Goal: Information Seeking & Learning: Check status

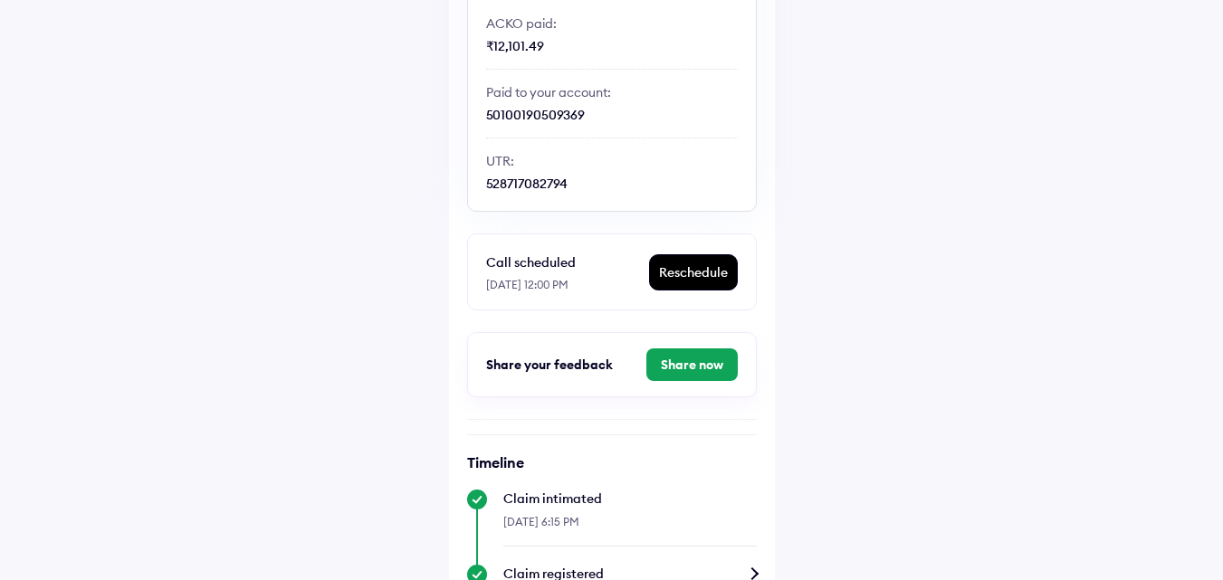
scroll to position [543, 0]
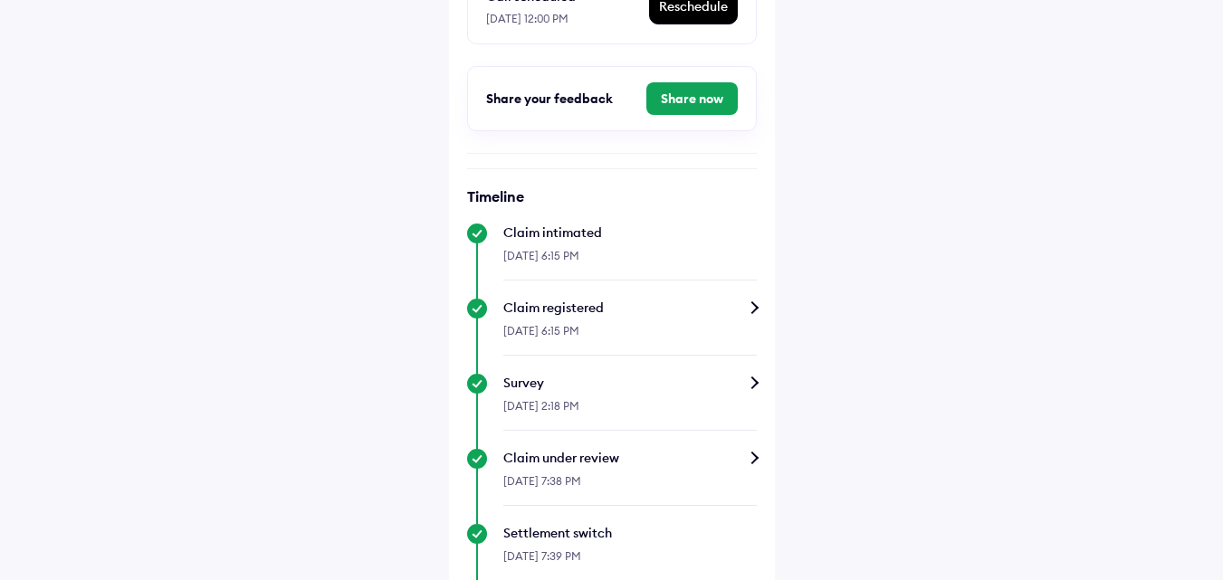
click at [692, 399] on div "[DATE] 2:18 PM" at bounding box center [630, 411] width 254 height 39
click at [761, 382] on div "Claim status Info Congrats! The claim amount has been credited to your account.…" at bounding box center [612, 326] width 326 height 1593
click at [750, 382] on div "Survey" at bounding box center [630, 383] width 254 height 18
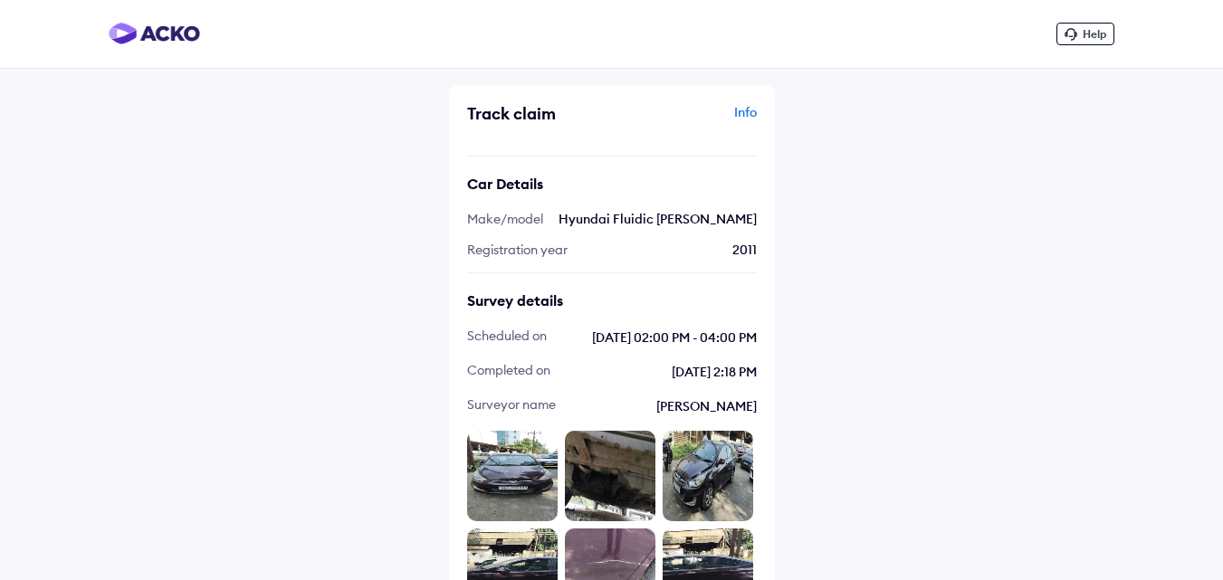
scroll to position [543, 0]
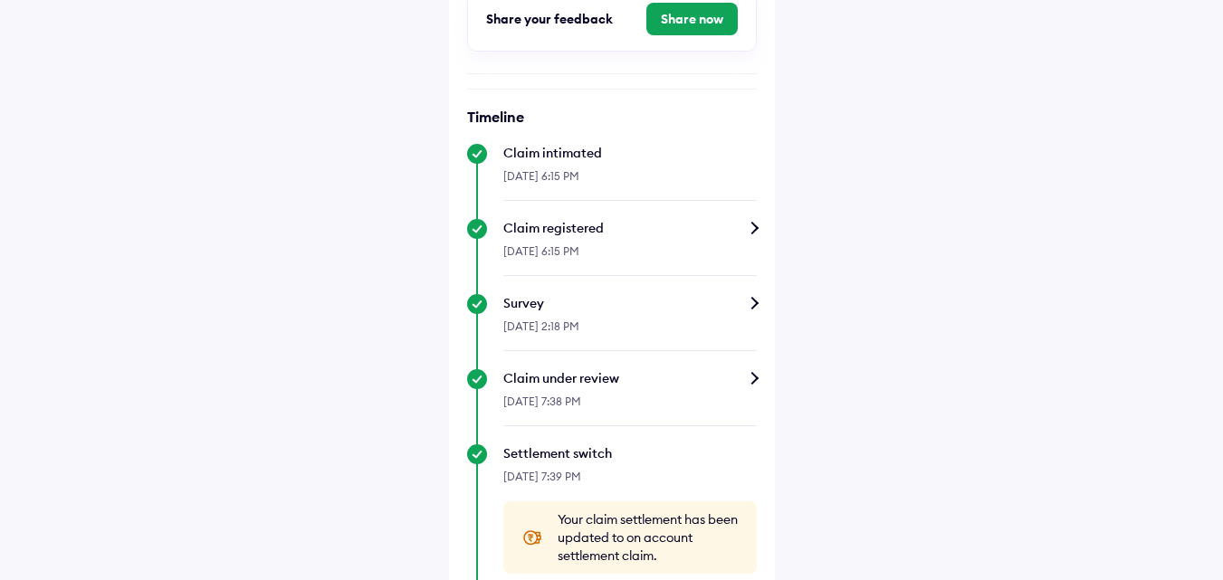
scroll to position [634, 0]
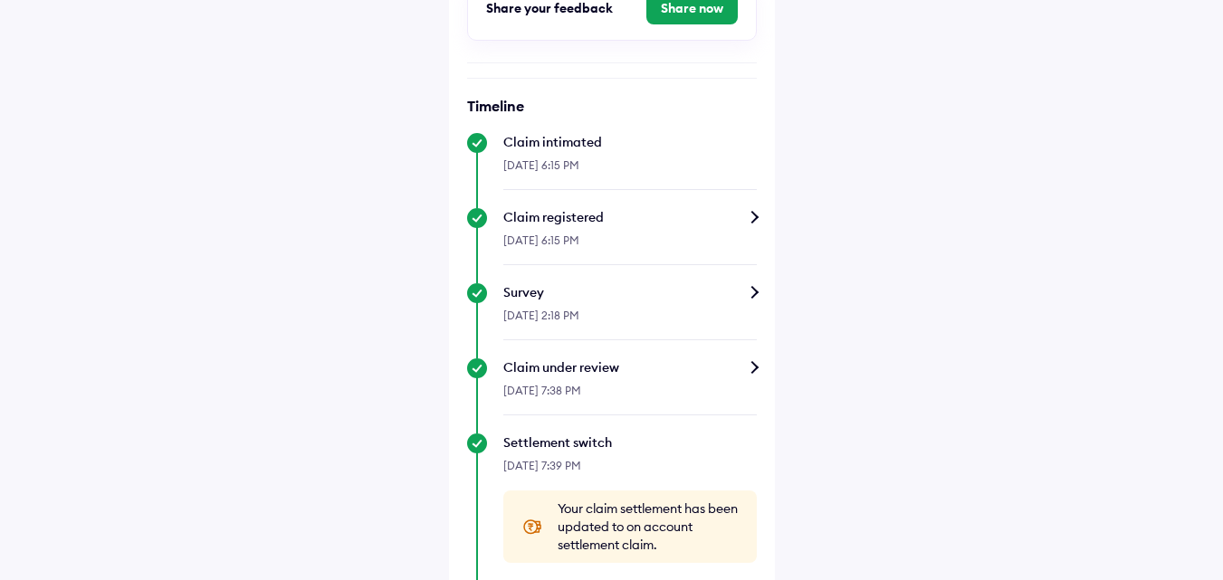
click at [749, 366] on div "Claim under review" at bounding box center [630, 368] width 254 height 18
